Goal: Task Accomplishment & Management: Complete application form

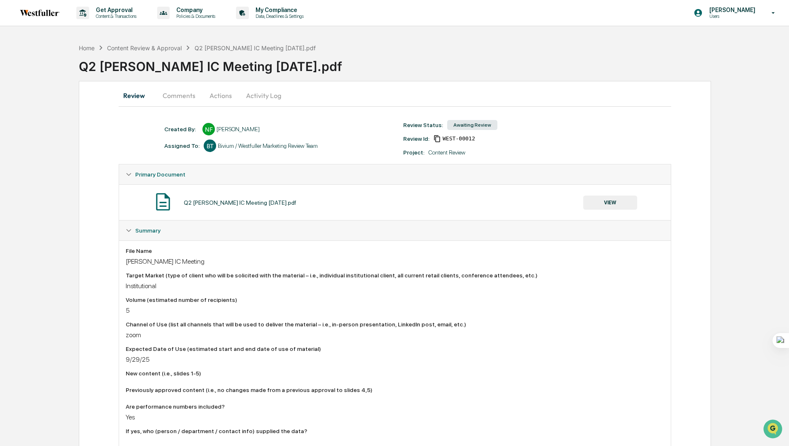
click at [181, 98] on button "Comments" at bounding box center [179, 95] width 46 height 20
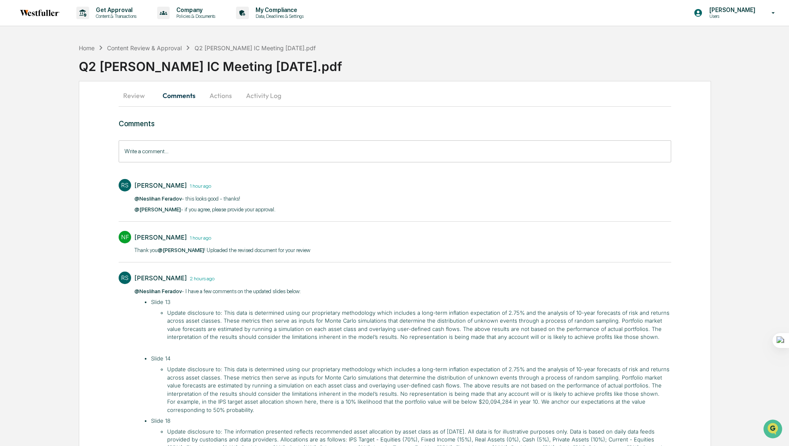
click at [216, 98] on button "Actions" at bounding box center [220, 95] width 37 height 20
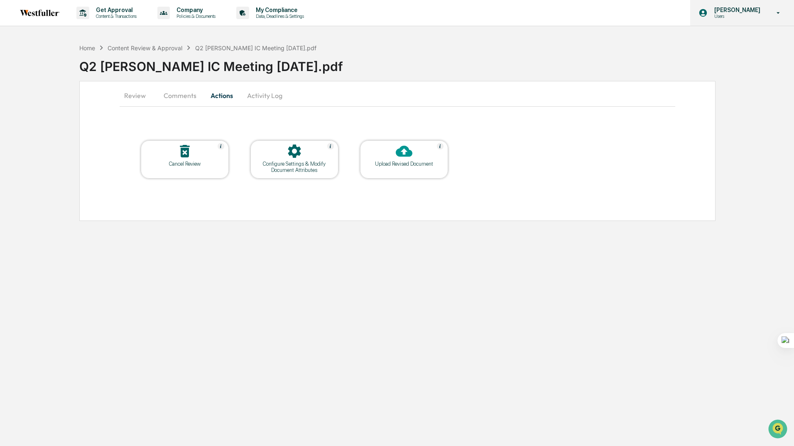
click at [723, 17] on p "Users" at bounding box center [735, 16] width 57 height 6
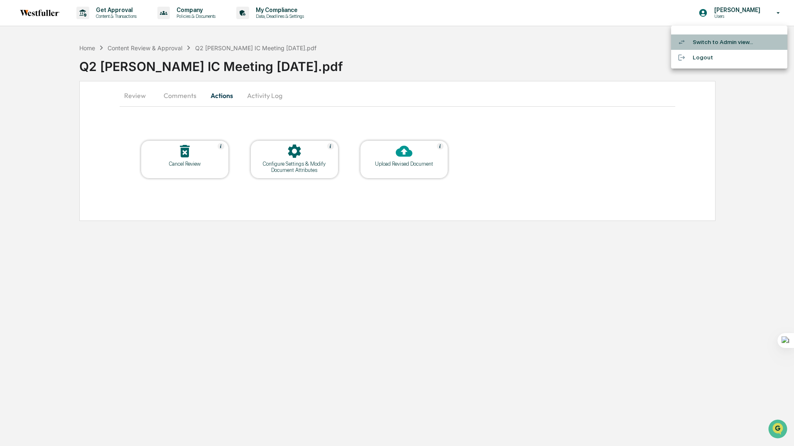
click at [697, 44] on li "Switch to Admin view..." at bounding box center [729, 41] width 116 height 15
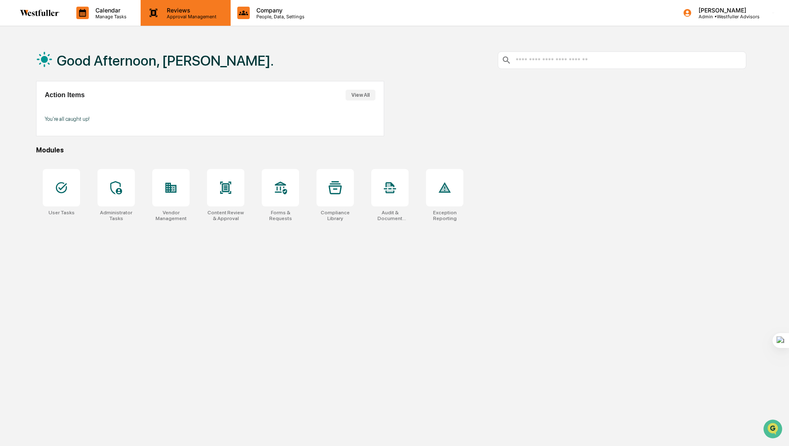
click at [188, 11] on p "Reviews" at bounding box center [190, 10] width 61 height 7
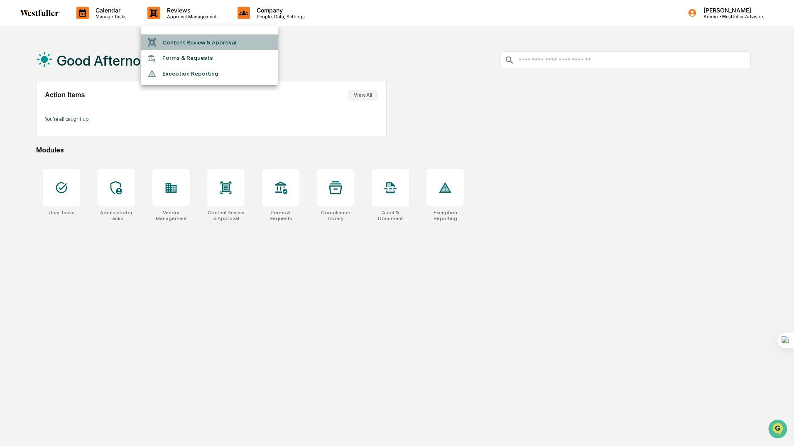
click at [178, 44] on li "Content Review & Approval" at bounding box center [209, 42] width 137 height 16
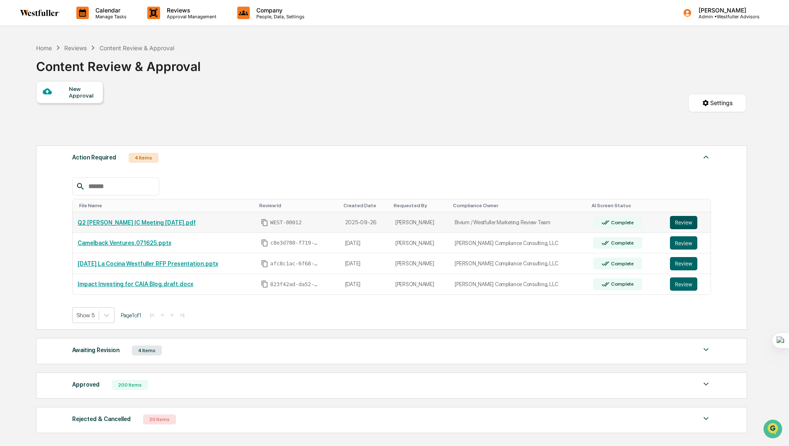
click at [683, 221] on button "Review" at bounding box center [683, 222] width 27 height 13
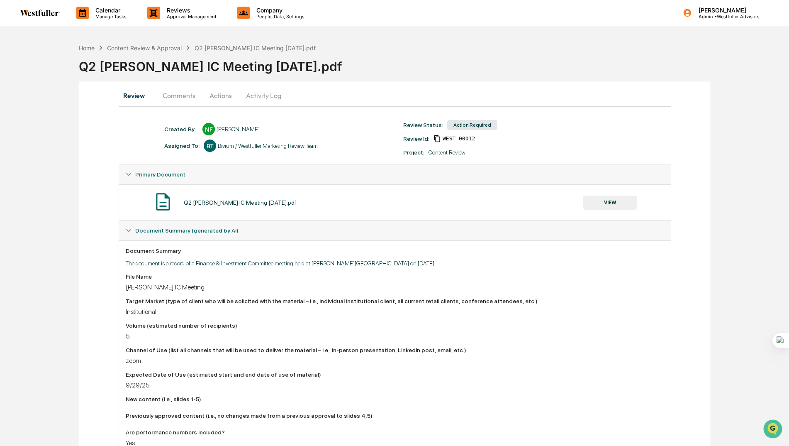
click at [214, 96] on button "Actions" at bounding box center [220, 95] width 37 height 20
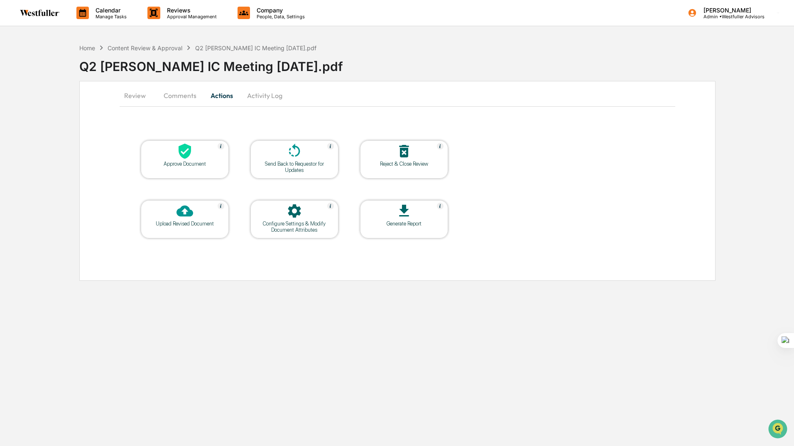
click at [183, 154] on icon at bounding box center [184, 151] width 12 height 15
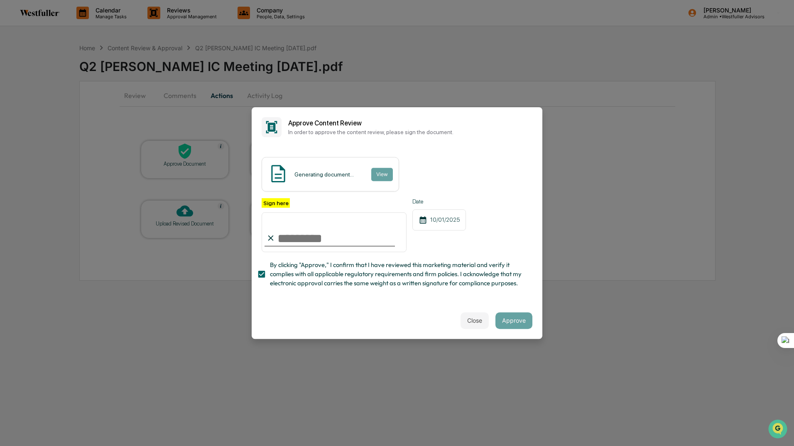
click at [291, 227] on input "Sign here" at bounding box center [333, 232] width 145 height 40
type input "**********"
click at [522, 322] on button "Approve" at bounding box center [513, 320] width 37 height 17
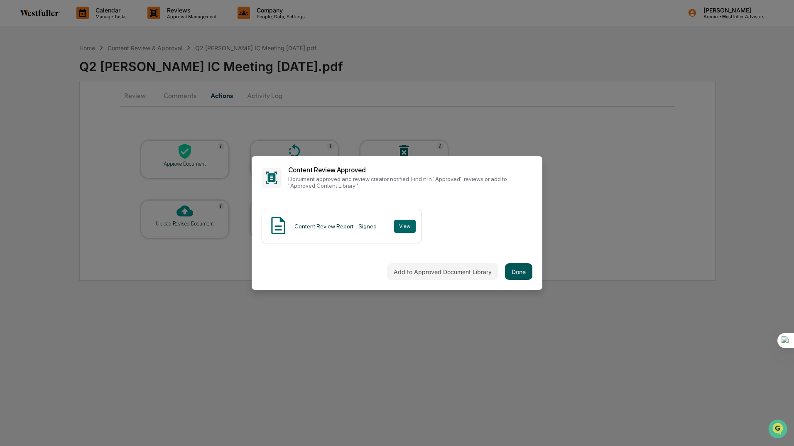
click at [510, 269] on button "Done" at bounding box center [518, 271] width 27 height 17
